Goal: Transaction & Acquisition: Obtain resource

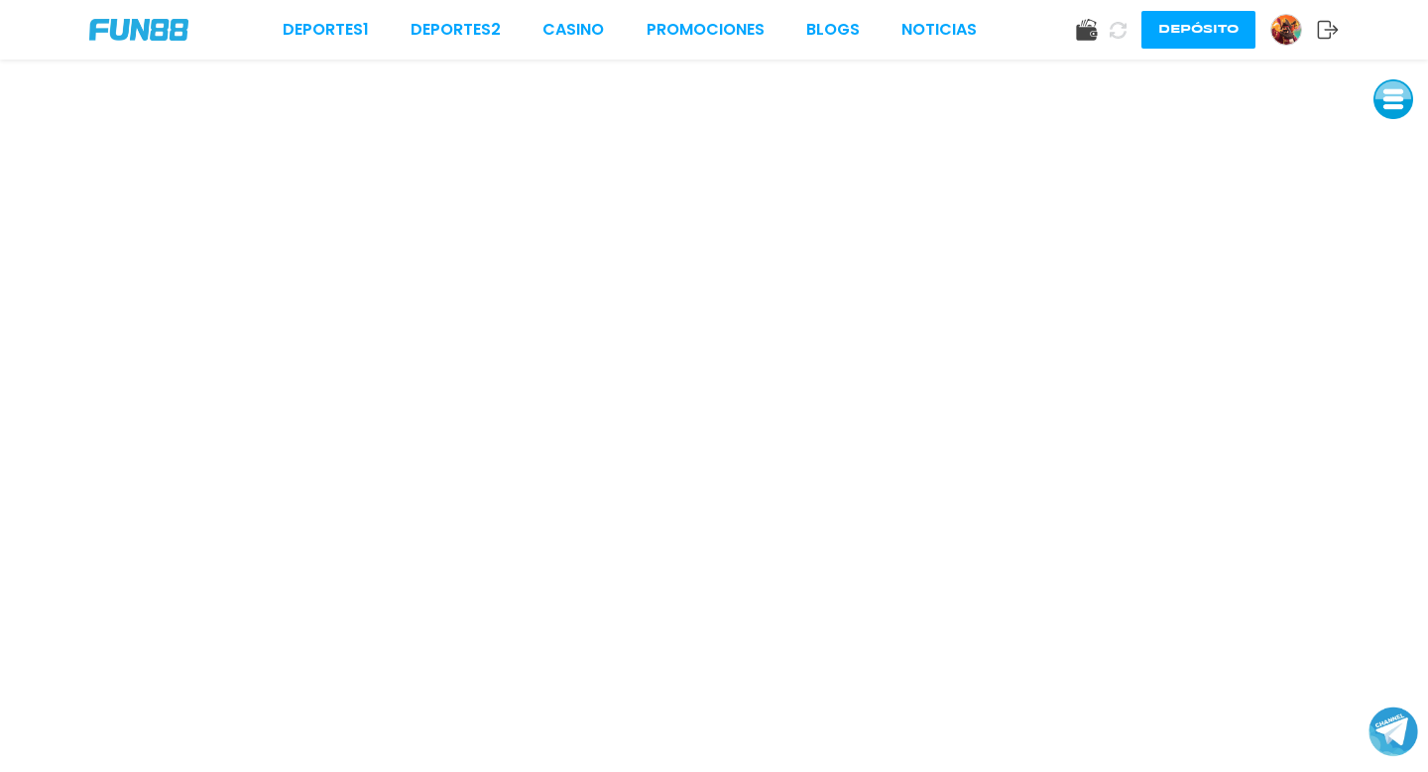
click at [1285, 32] on img at bounding box center [1287, 30] width 30 height 30
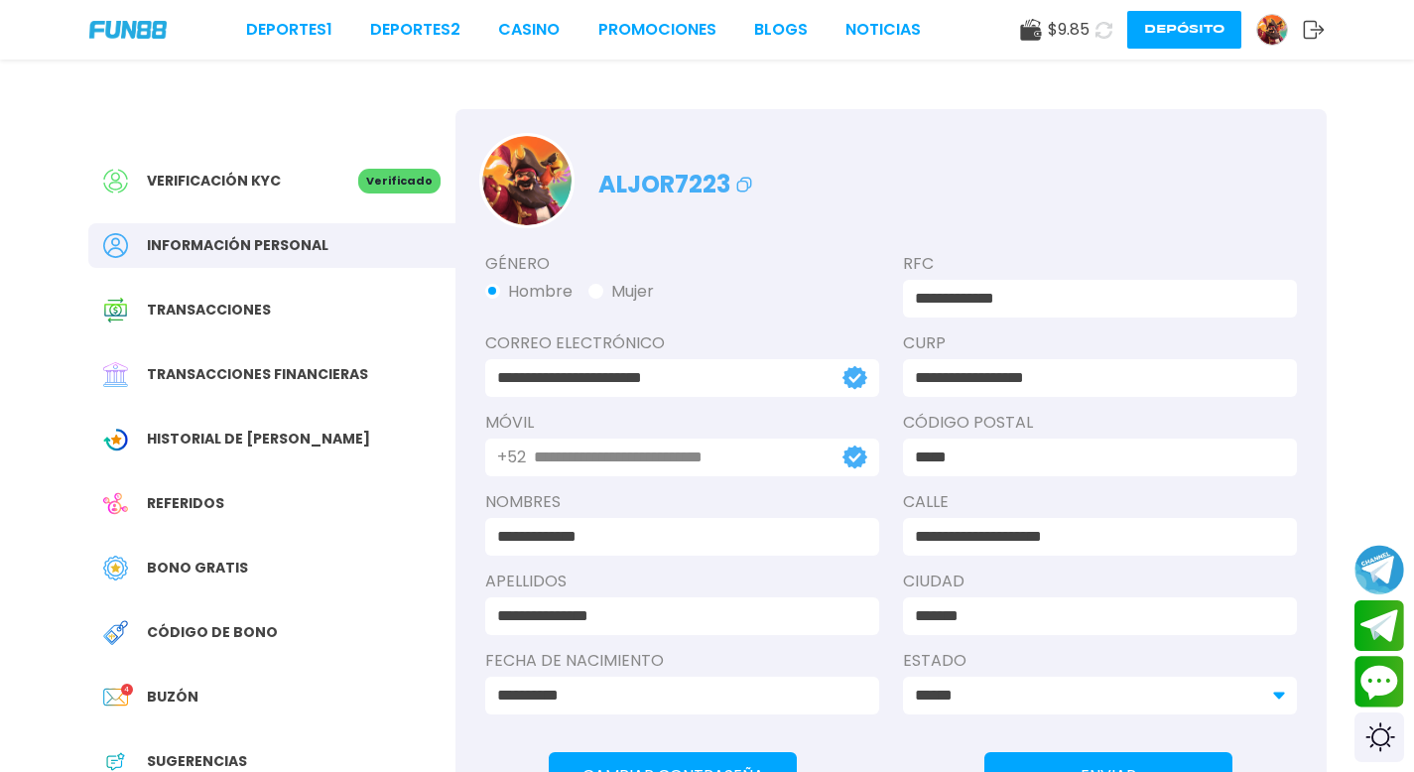
click at [218, 561] on span "Bono Gratis" at bounding box center [197, 567] width 101 height 21
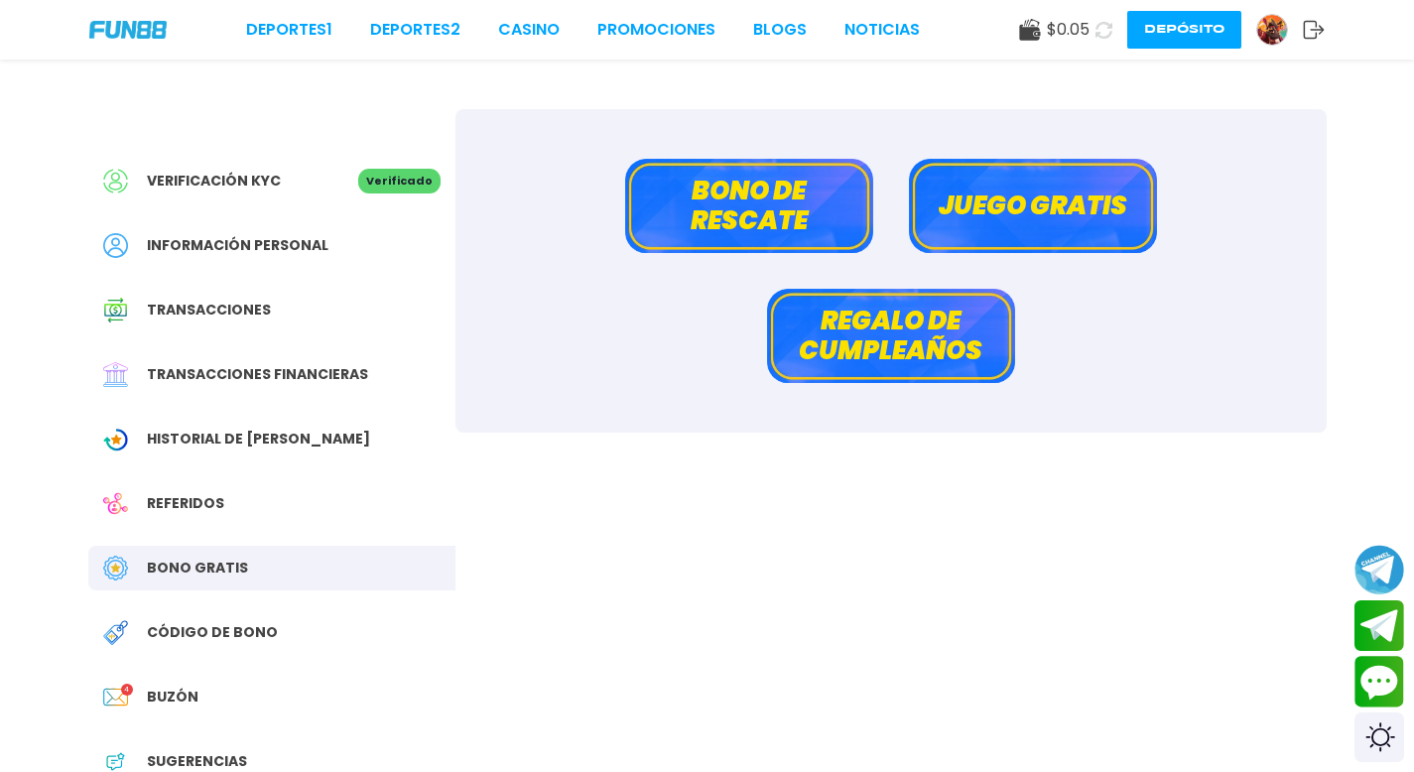
click at [700, 196] on button "Bono de rescate" at bounding box center [749, 206] width 248 height 94
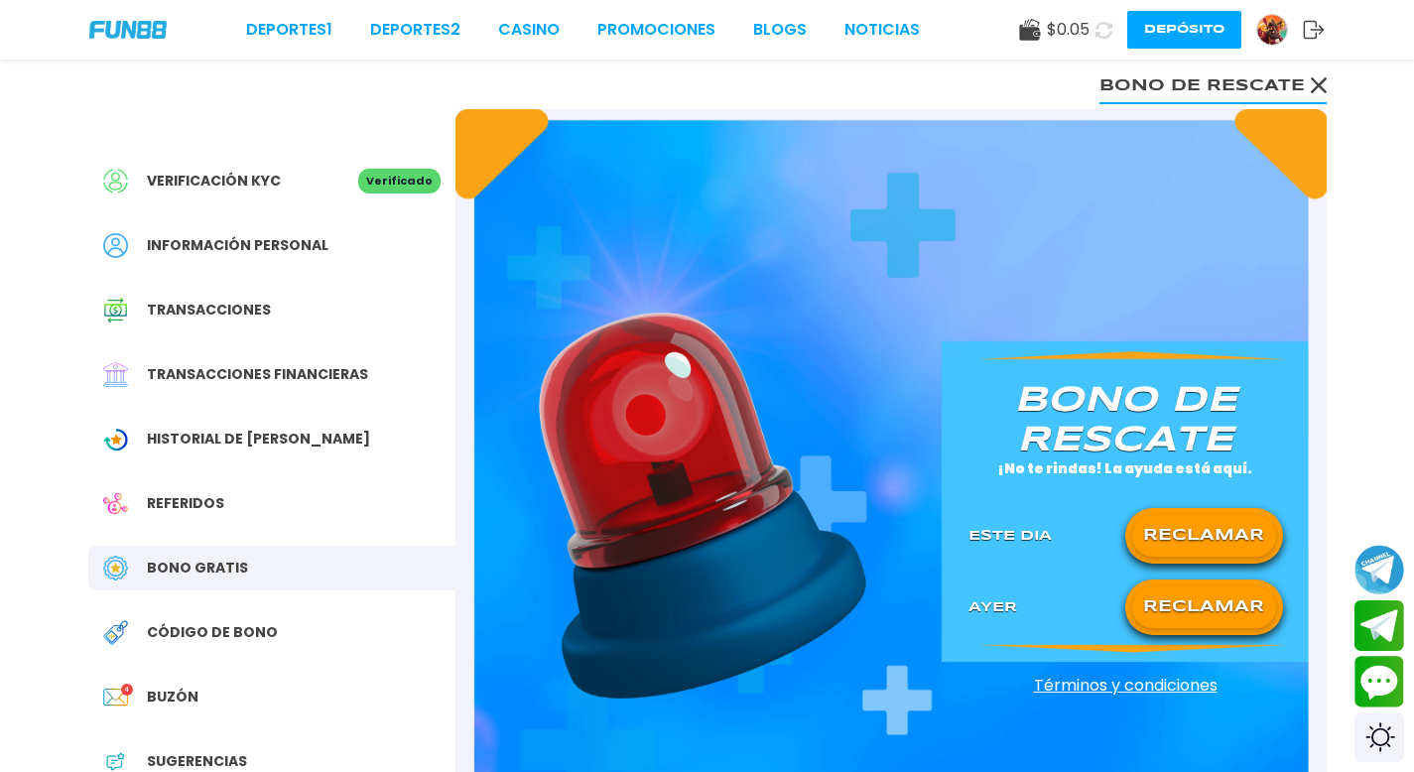
click at [1167, 541] on button "RECLAMAR" at bounding box center [1204, 536] width 144 height 42
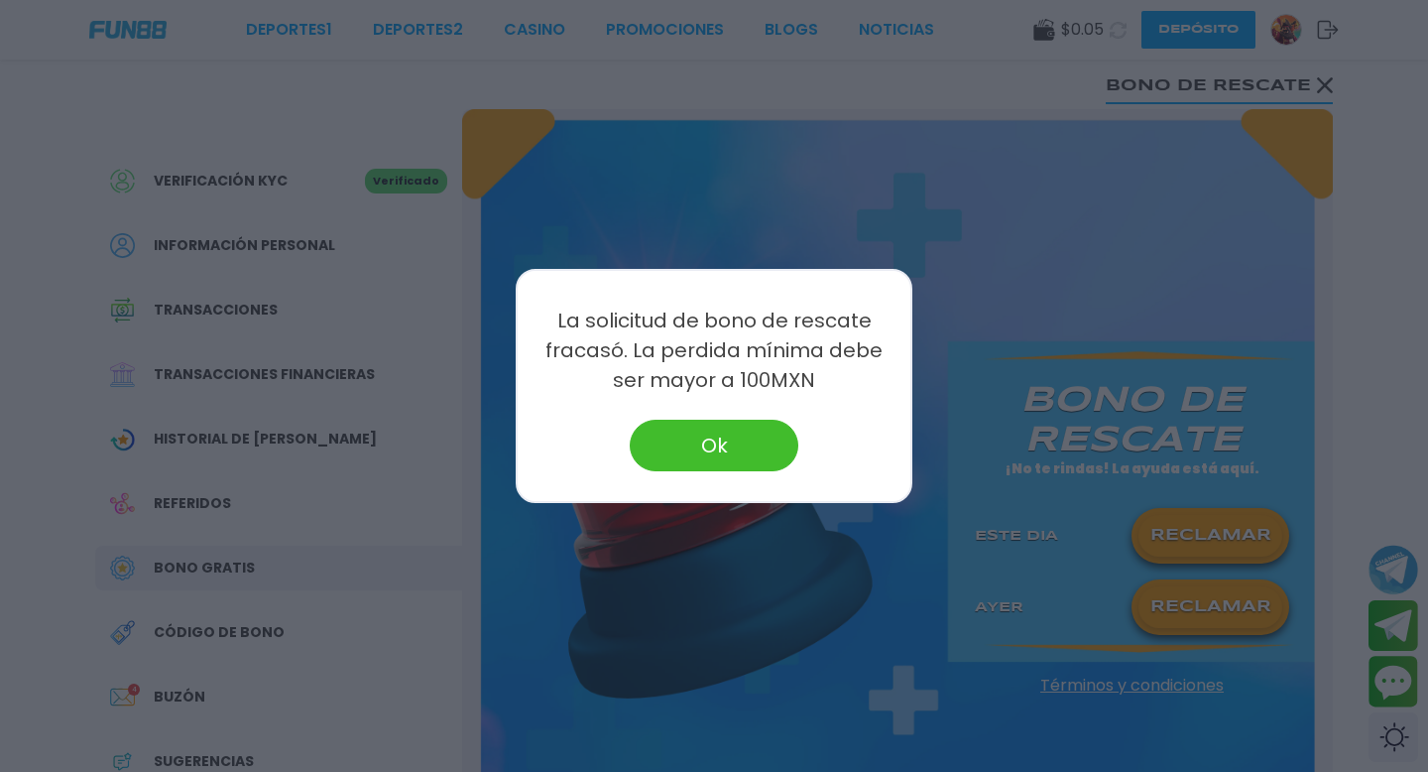
click at [745, 433] on button "Ok" at bounding box center [714, 446] width 169 height 52
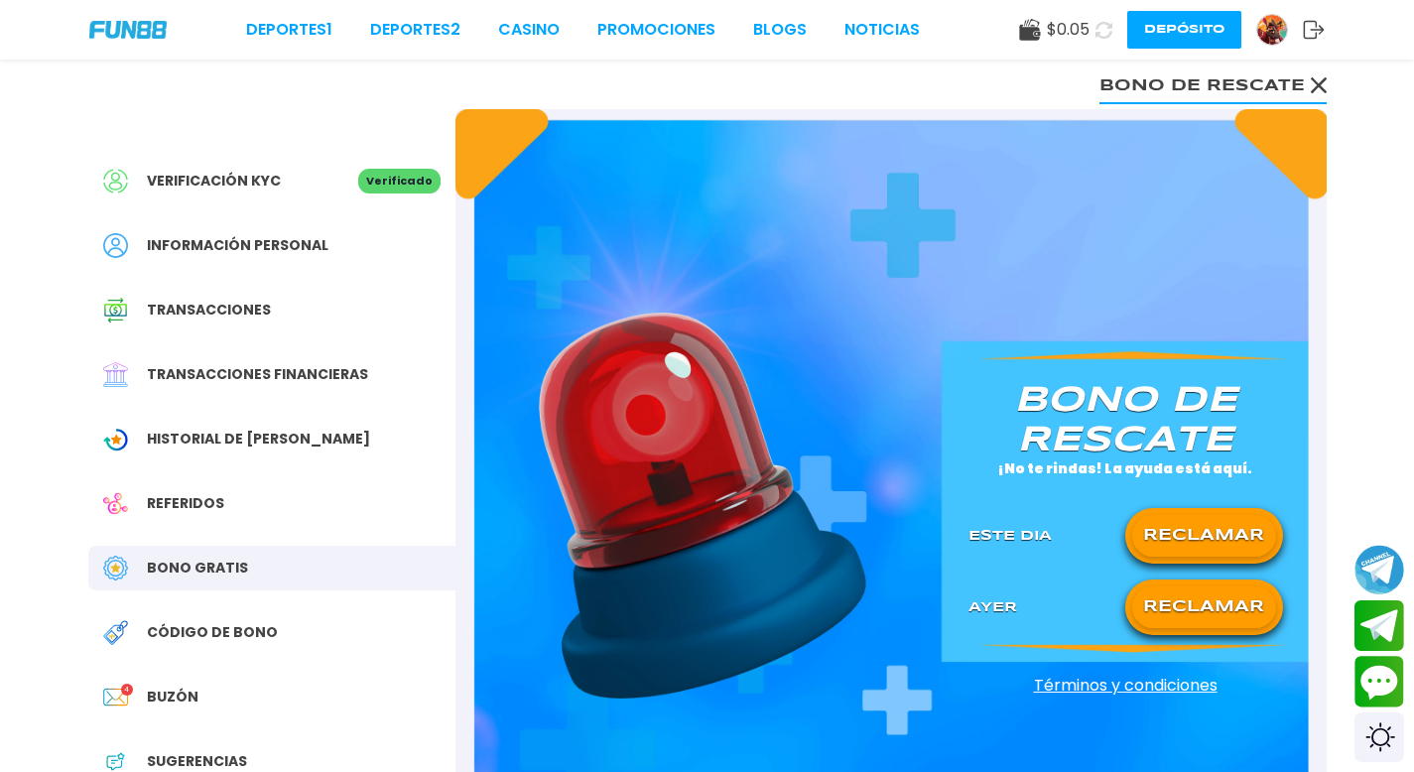
click at [1155, 616] on button "RECLAMAR" at bounding box center [1204, 607] width 144 height 42
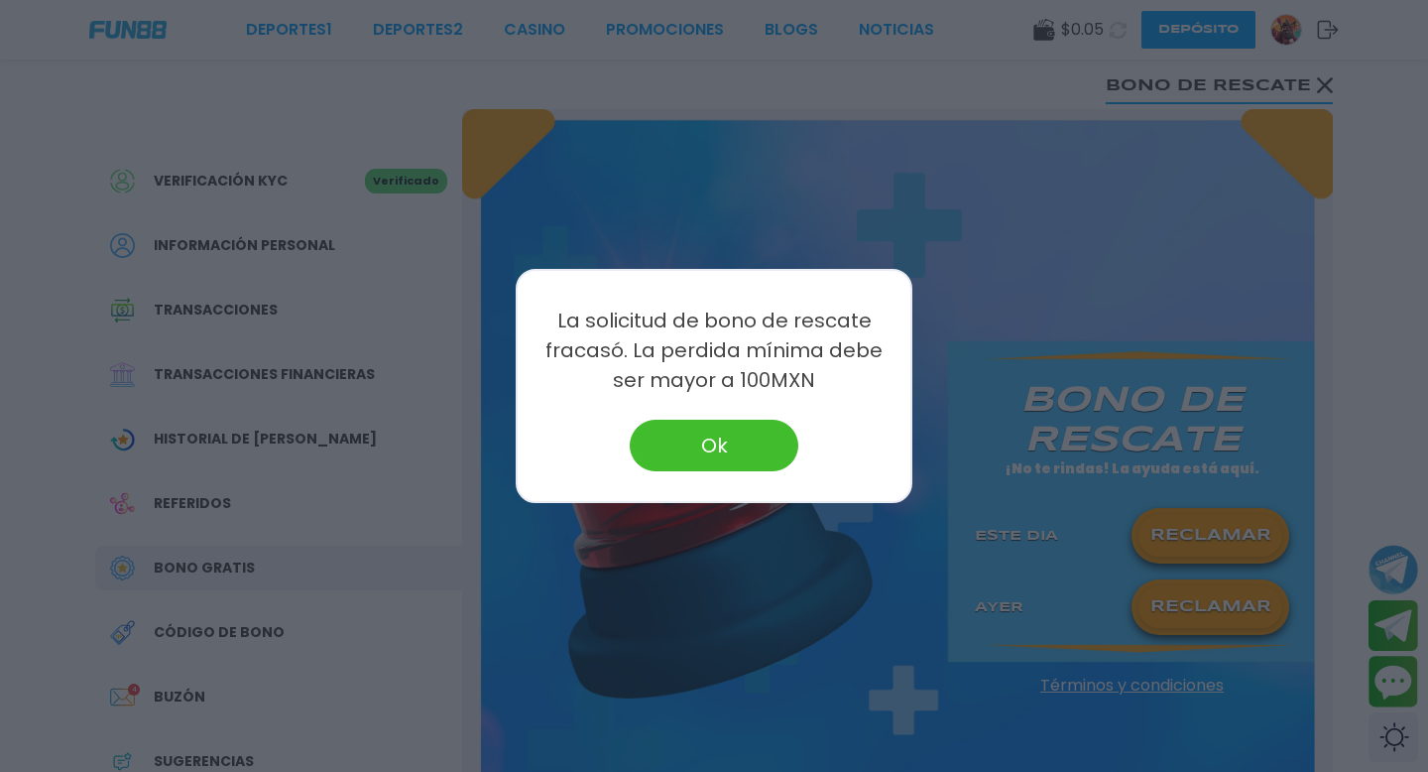
click at [694, 439] on button "Ok" at bounding box center [714, 446] width 169 height 52
